Goal: Information Seeking & Learning: Learn about a topic

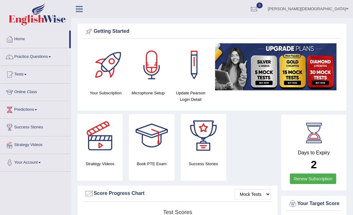
click at [51, 57] on span at bounding box center [50, 56] width 2 height 1
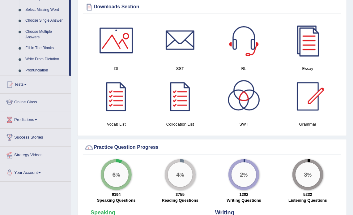
scroll to position [321, 0]
click at [32, 102] on link "Online Class" at bounding box center [35, 100] width 71 height 15
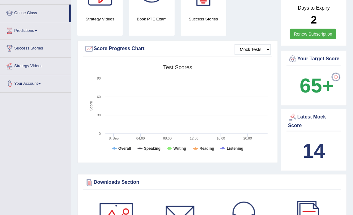
scroll to position [79, 0]
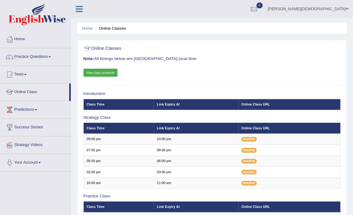
click at [51, 56] on span at bounding box center [50, 56] width 2 height 1
click at [51, 55] on link "Practice Questions" at bounding box center [35, 55] width 71 height 15
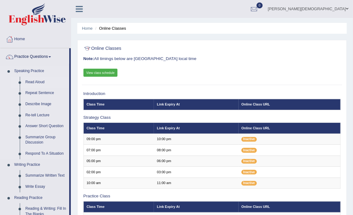
click at [40, 83] on link "Read Aloud" at bounding box center [46, 82] width 47 height 11
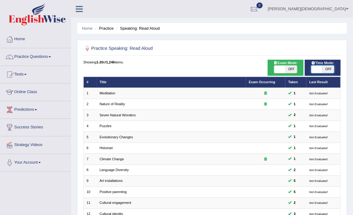
click at [315, 67] on span at bounding box center [317, 69] width 11 height 7
checkbox input "true"
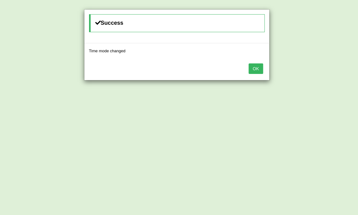
click at [255, 69] on button "OK" at bounding box center [256, 68] width 14 height 11
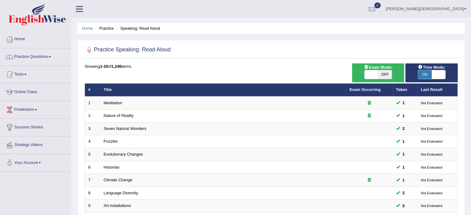
click at [51, 54] on link "Practice Questions" at bounding box center [35, 55] width 71 height 15
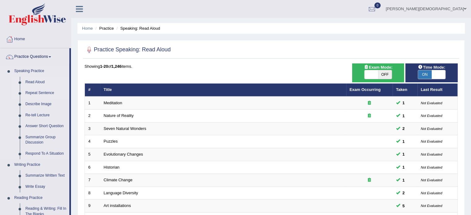
click at [47, 93] on link "Repeat Sentence" at bounding box center [46, 93] width 47 height 11
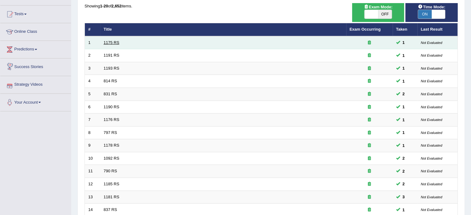
click at [115, 41] on link "1175 RS" at bounding box center [112, 42] width 16 height 5
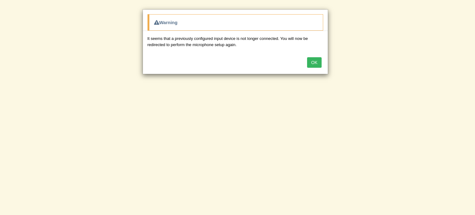
click at [313, 63] on button "OK" at bounding box center [314, 62] width 14 height 11
click at [317, 61] on button "OK" at bounding box center [314, 62] width 14 height 11
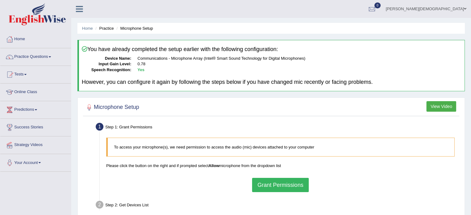
click at [50, 56] on link "Practice Questions" at bounding box center [35, 55] width 71 height 15
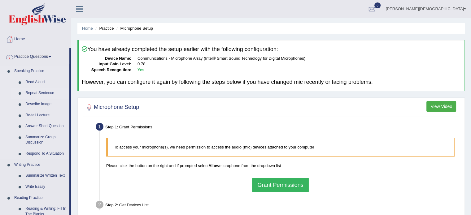
click at [45, 91] on link "Repeat Sentence" at bounding box center [46, 93] width 47 height 11
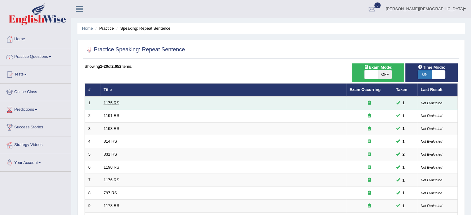
click at [113, 102] on link "1175 RS" at bounding box center [112, 103] width 16 height 5
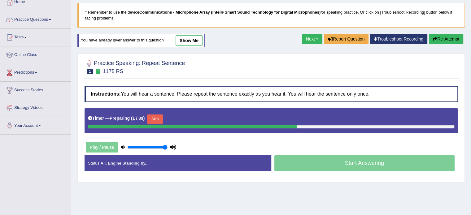
scroll to position [82, 0]
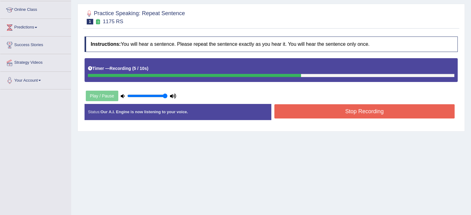
click at [338, 113] on button "Stop Recording" at bounding box center [364, 111] width 180 height 14
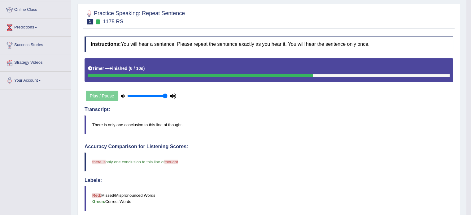
scroll to position [0, 0]
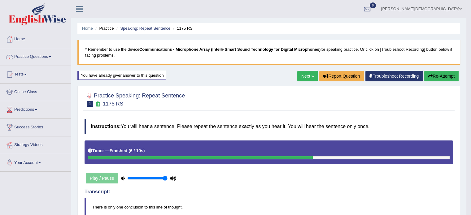
click at [443, 76] on button "Re-Attempt" at bounding box center [441, 76] width 34 height 11
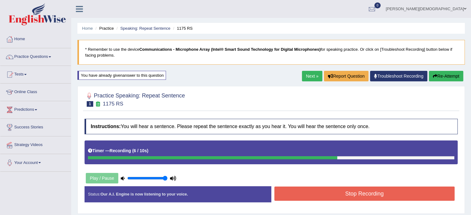
click at [389, 191] on button "Stop Recording" at bounding box center [364, 194] width 180 height 14
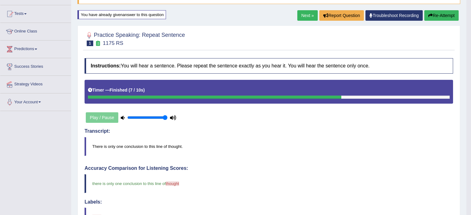
scroll to position [60, 0]
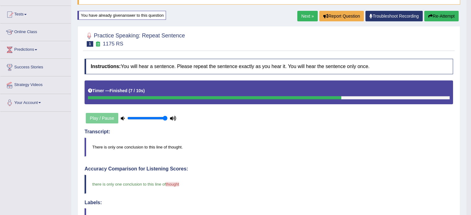
click at [305, 16] on link "Next »" at bounding box center [307, 16] width 20 height 11
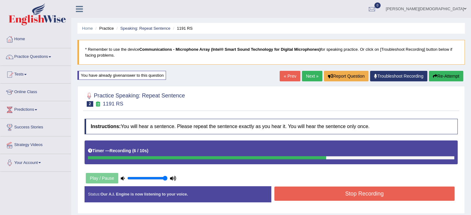
click at [357, 189] on button "Stop Recording" at bounding box center [364, 194] width 180 height 14
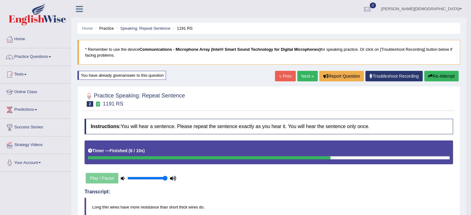
click at [305, 77] on link "Next »" at bounding box center [307, 76] width 20 height 11
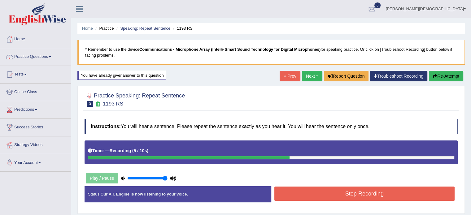
click at [360, 197] on button "Stop Recording" at bounding box center [364, 194] width 180 height 14
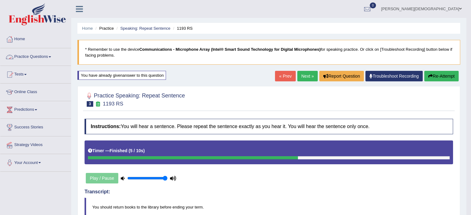
click at [51, 57] on span at bounding box center [50, 56] width 2 height 1
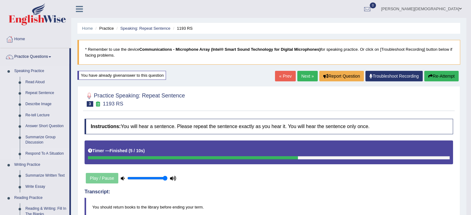
click at [50, 153] on link "Respond To A Situation" at bounding box center [46, 153] width 47 height 11
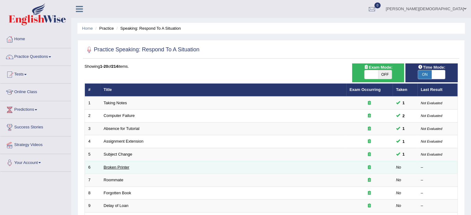
click at [122, 166] on link "Broken Printer" at bounding box center [117, 167] width 26 height 5
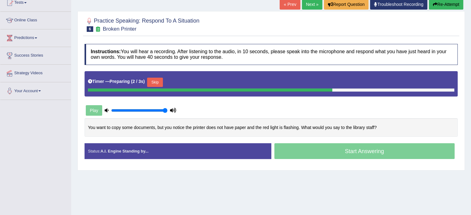
scroll to position [73, 0]
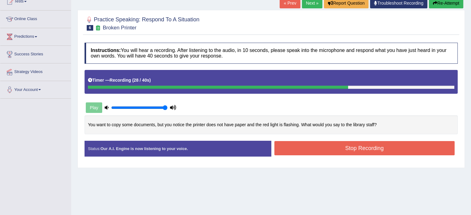
click at [355, 147] on button "Stop Recording" at bounding box center [364, 148] width 180 height 14
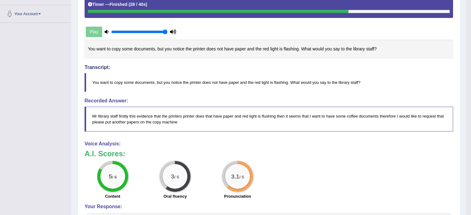
scroll to position [0, 0]
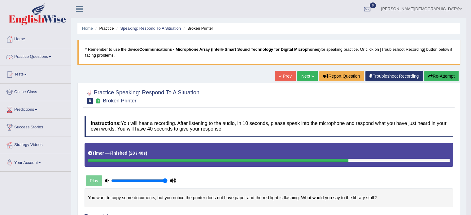
click at [52, 58] on link "Practice Questions" at bounding box center [35, 55] width 71 height 15
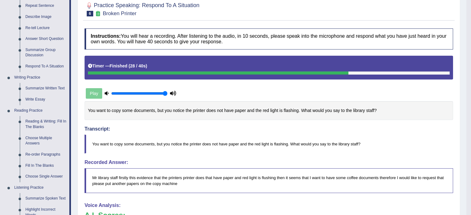
scroll to position [90, 0]
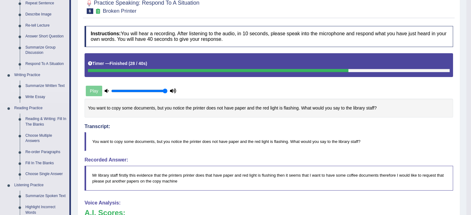
click at [46, 85] on link "Summarize Written Text" at bounding box center [46, 85] width 47 height 11
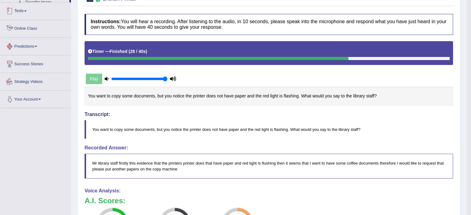
scroll to position [134, 0]
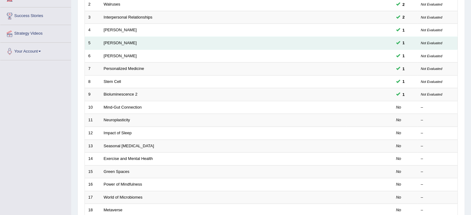
scroll to position [108, 0]
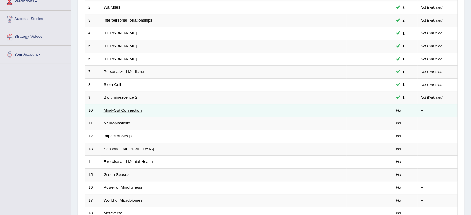
click at [132, 110] on link "Mind-Gut Connection" at bounding box center [123, 110] width 38 height 5
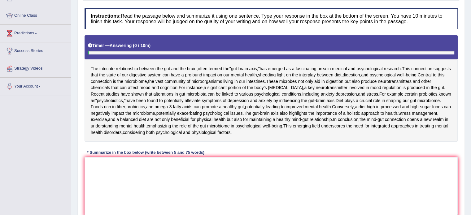
scroll to position [77, 0]
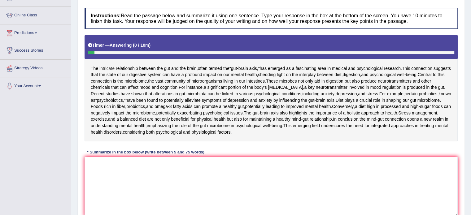
drag, startPoint x: 92, startPoint y: 67, endPoint x: 112, endPoint y: 68, distance: 20.5
click at [112, 68] on div "The intricate relationship between the gut and the brain , often termed the " g…" at bounding box center [270, 88] width 373 height 106
click at [97, 202] on textarea at bounding box center [270, 187] width 373 height 60
type textarea "t"
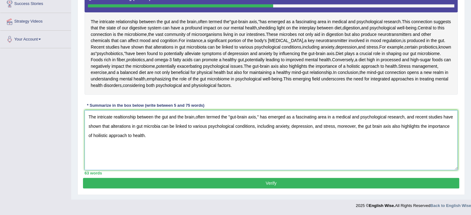
scroll to position [161, 0]
type textarea "The intricate realtionship between the gut and the brain,often termed the "gut-…"
click at [272, 183] on button "Verify" at bounding box center [271, 183] width 376 height 11
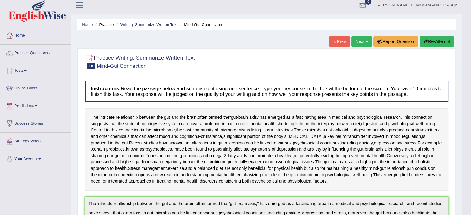
scroll to position [0, 0]
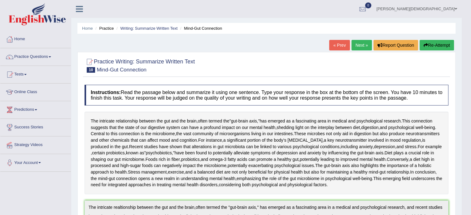
click at [356, 45] on link "Next »" at bounding box center [361, 45] width 20 height 11
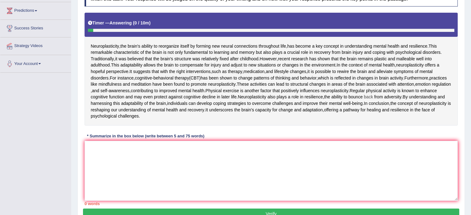
scroll to position [134, 0]
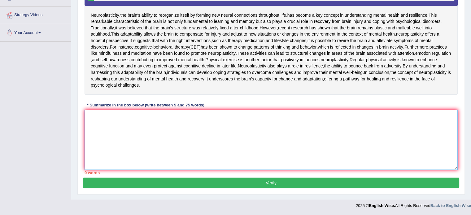
click at [92, 170] on textarea at bounding box center [270, 140] width 373 height 60
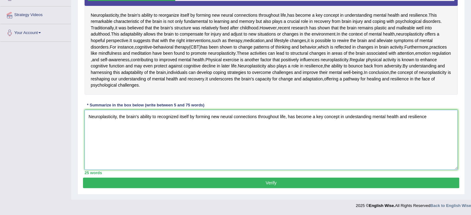
click at [356, 168] on textarea "Neuroplasticity, the brain's ability to recognized itself by forming new neural…" at bounding box center [270, 140] width 373 height 60
click at [427, 169] on textarea "Neuroplasticity, the brain's ability to recognized itself by forming new neural…" at bounding box center [270, 140] width 373 height 60
click at [436, 165] on textarea "Neuroplasticity, the brain's ability to recognized itself by forming new neural…" at bounding box center [270, 140] width 373 height 60
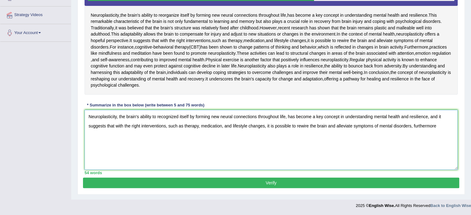
click at [436, 165] on textarea "Neuroplasticity, the brain's ability to recognized itself by forming new neural…" at bounding box center [270, 140] width 373 height 60
click at [436, 170] on textarea "Neuroplasticity, the brain's ability to recognized itself by forming new neural…" at bounding box center [270, 140] width 373 height 60
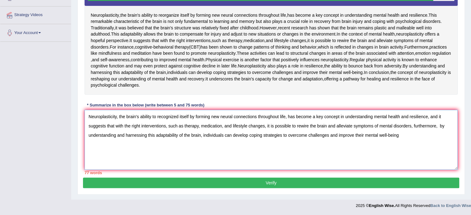
click at [439, 170] on textarea "Neuroplasticity, the brain's ability to recognized itself by forming new neural…" at bounding box center [270, 140] width 373 height 60
click at [399, 170] on textarea "Neuroplasticity, the brain's ability to recognized itself by forming new neural…" at bounding box center [270, 140] width 373 height 60
type textarea "Neuroplasticity, the brain's ability to recognized itself by forming new neural…"
click at [274, 184] on button "Verify" at bounding box center [271, 183] width 376 height 11
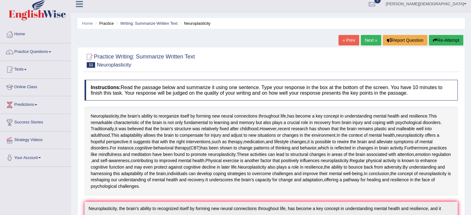
scroll to position [0, 0]
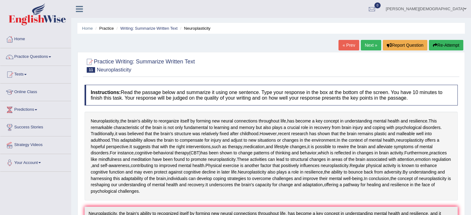
click at [446, 45] on button "Re-Attempt" at bounding box center [446, 45] width 34 height 11
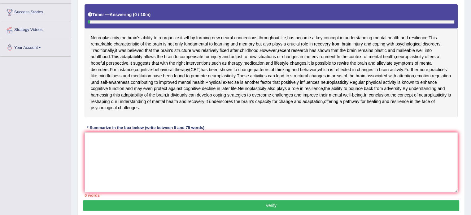
scroll to position [194, 0]
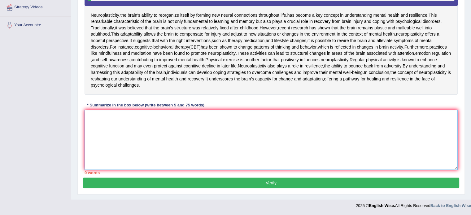
click at [93, 116] on textarea at bounding box center [270, 140] width 373 height 60
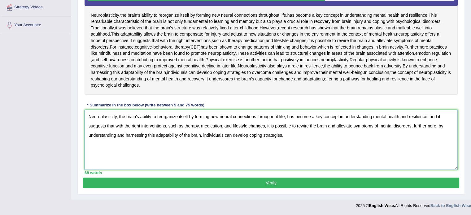
type textarea "Neuroplasticity, the brain's ability to reorganize itself by forming new neural…"
click at [270, 181] on button "Verify" at bounding box center [271, 183] width 376 height 11
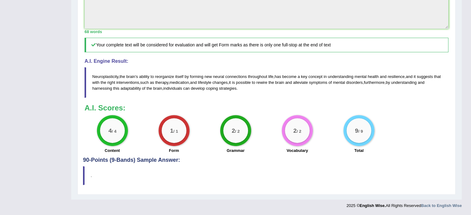
scroll to position [297, 0]
